Goal: Information Seeking & Learning: Learn about a topic

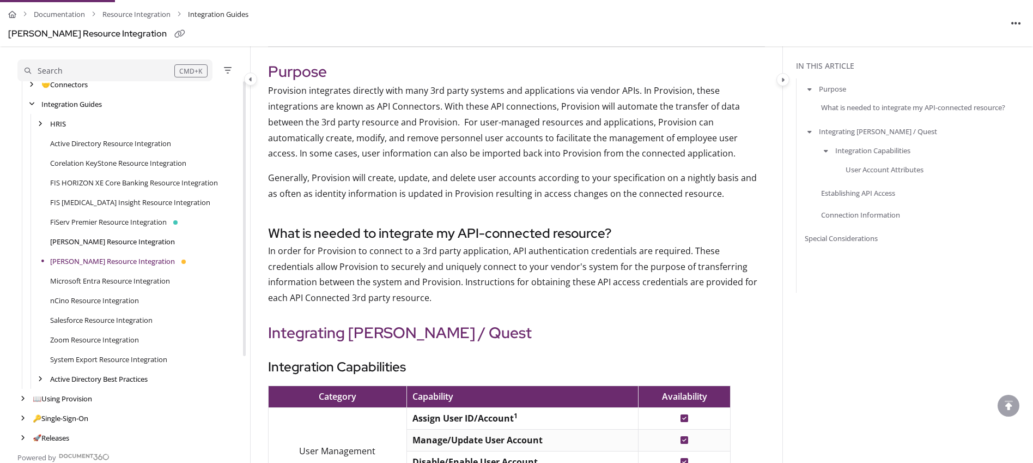
scroll to position [102, 0]
click at [43, 121] on div "arrow" at bounding box center [40, 126] width 11 height 10
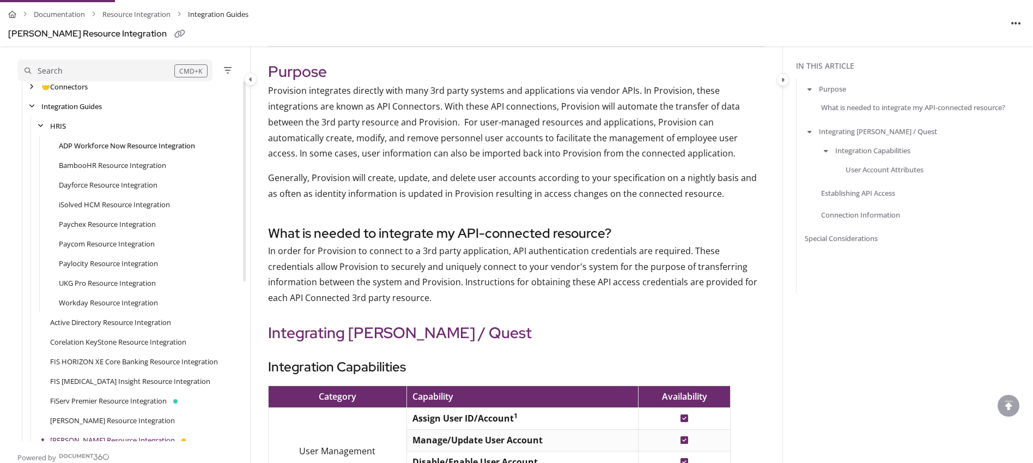
click at [167, 149] on link "ADP Workforce Now Resource Integration" at bounding box center [127, 145] width 136 height 11
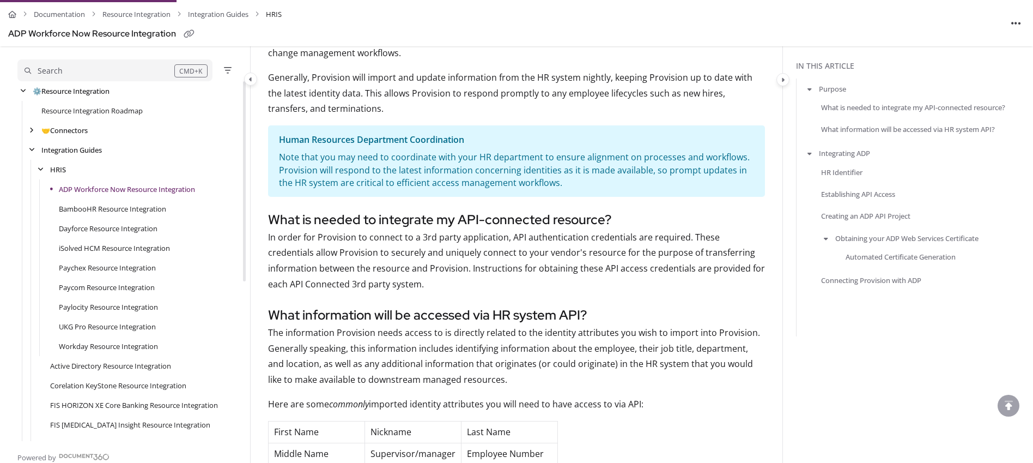
scroll to position [252, 0]
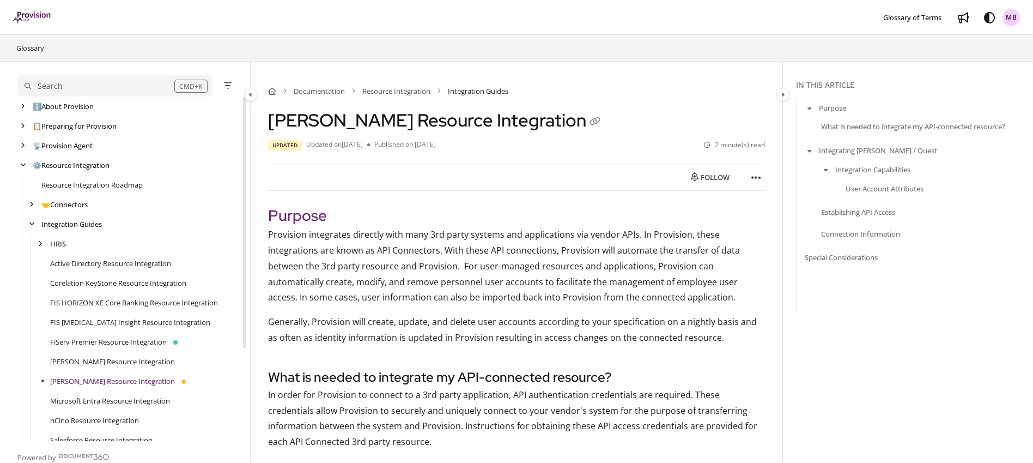
scroll to position [126, 0]
